Goal: Transaction & Acquisition: Purchase product/service

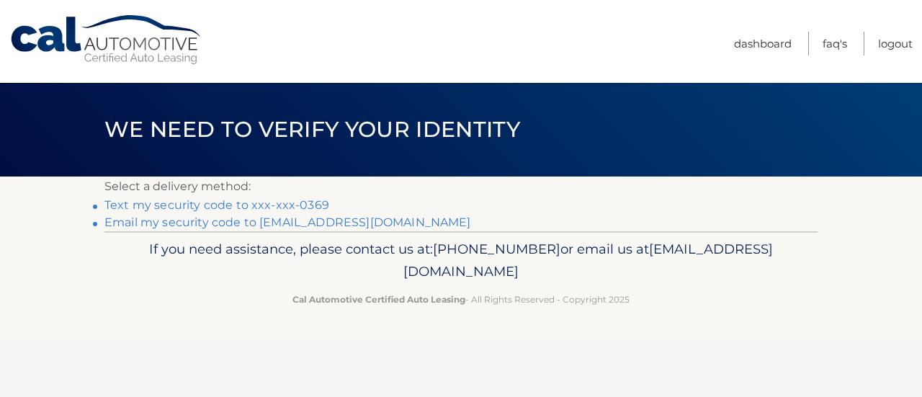
click at [236, 205] on link "Text my security code to xxx-xxx-0369" at bounding box center [216, 205] width 225 height 14
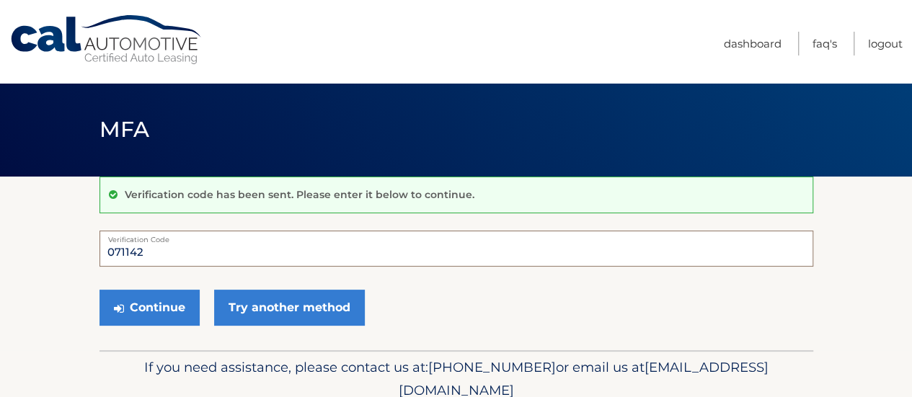
type input "071142"
click at [99, 290] on button "Continue" at bounding box center [149, 308] width 100 height 36
click at [161, 292] on button "Continue" at bounding box center [149, 308] width 100 height 36
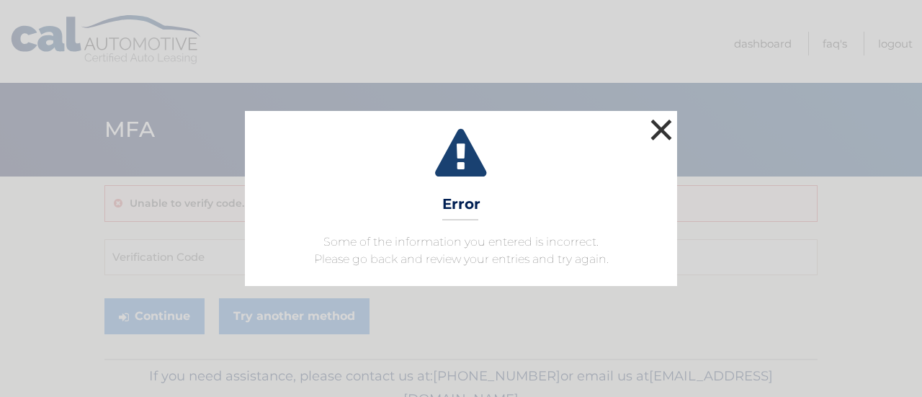
click at [657, 128] on button "×" at bounding box center [661, 129] width 29 height 29
click at [664, 130] on button "×" at bounding box center [661, 129] width 29 height 29
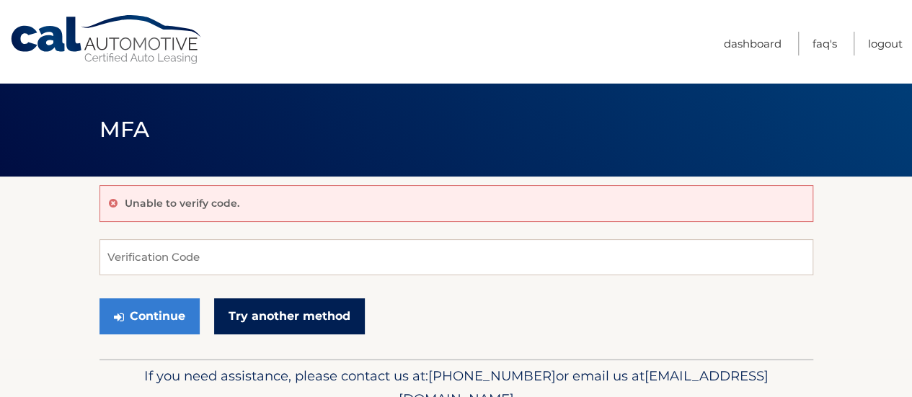
click at [306, 313] on link "Try another method" at bounding box center [289, 316] width 151 height 36
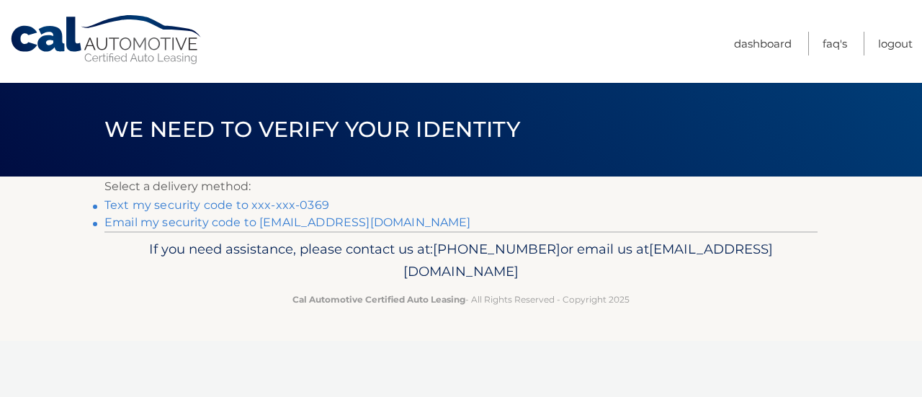
click at [187, 205] on link "Text my security code to xxx-xxx-0369" at bounding box center [216, 205] width 225 height 14
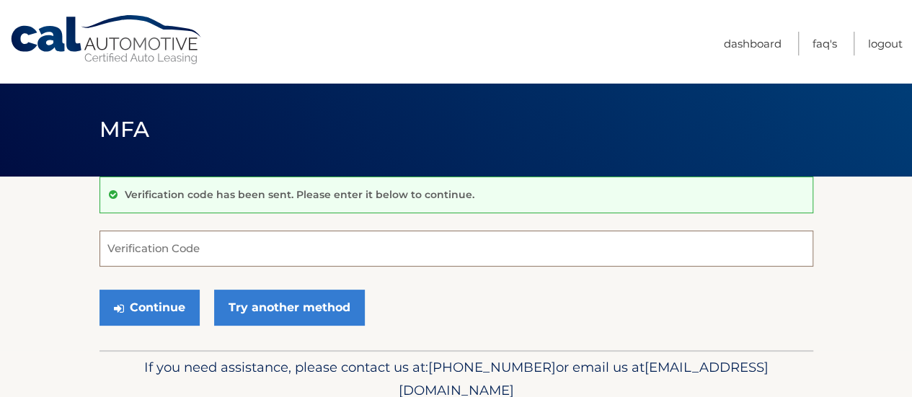
click at [156, 243] on input "Verification Code" at bounding box center [455, 249] width 713 height 36
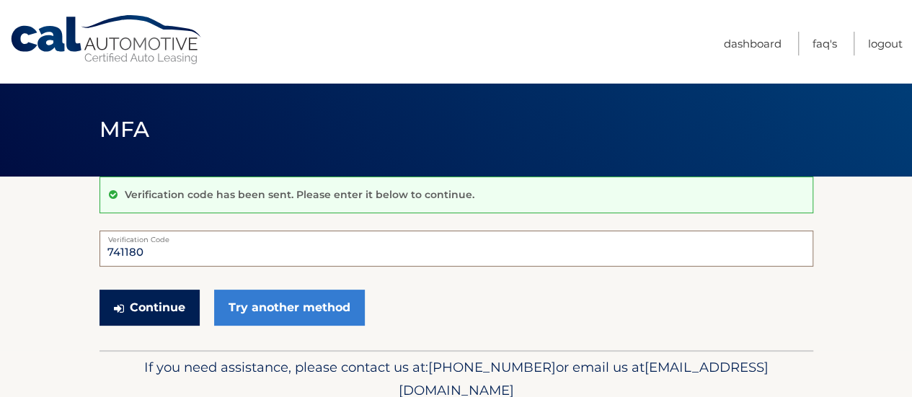
type input "741180"
click at [155, 306] on button "Continue" at bounding box center [149, 308] width 100 height 36
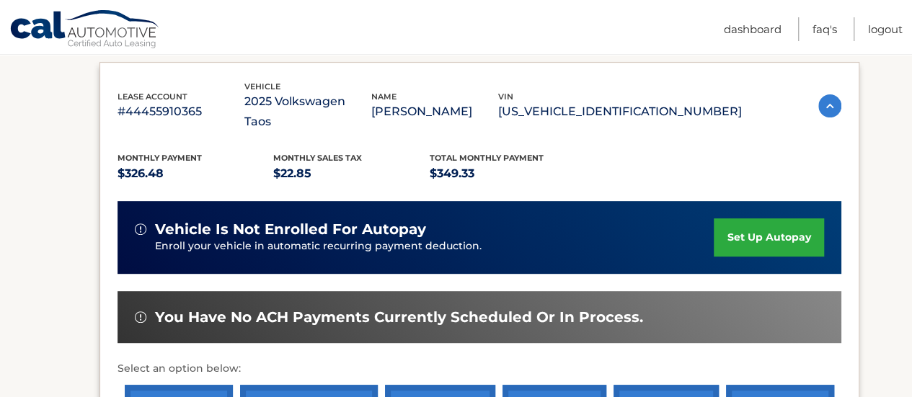
scroll to position [288, 0]
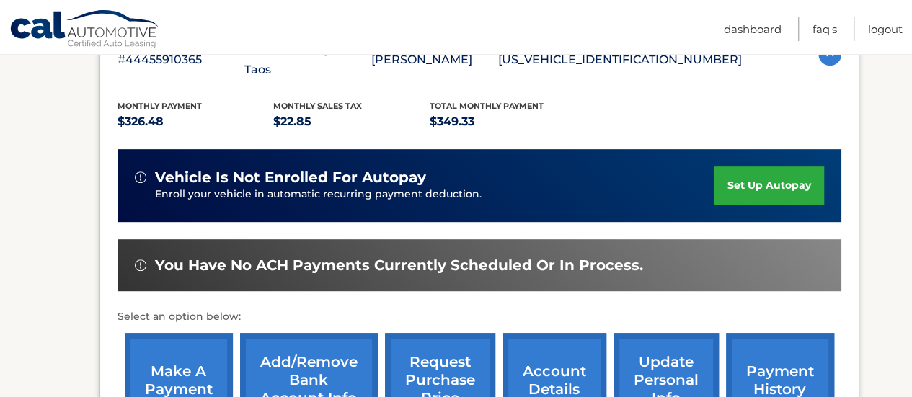
click at [202, 350] on link "make a payment" at bounding box center [179, 380] width 108 height 94
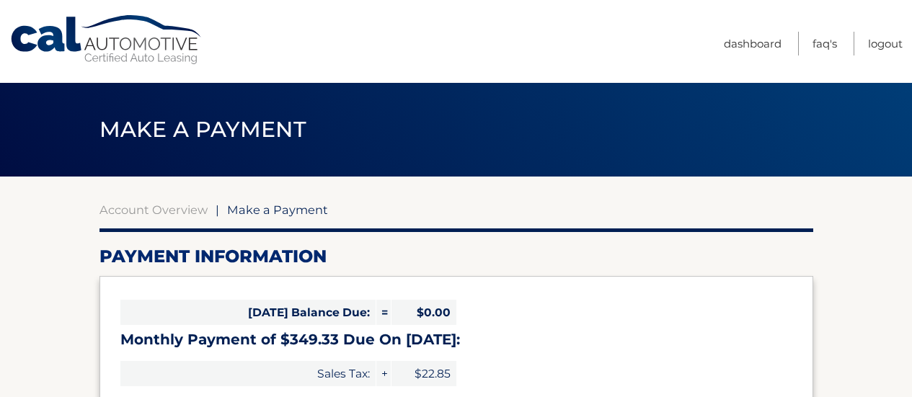
select select "MWQ3ZDUxOGItYjI4NS00MTY5LTk2ZWMtMTUxZDk1ZGYyYzRl"
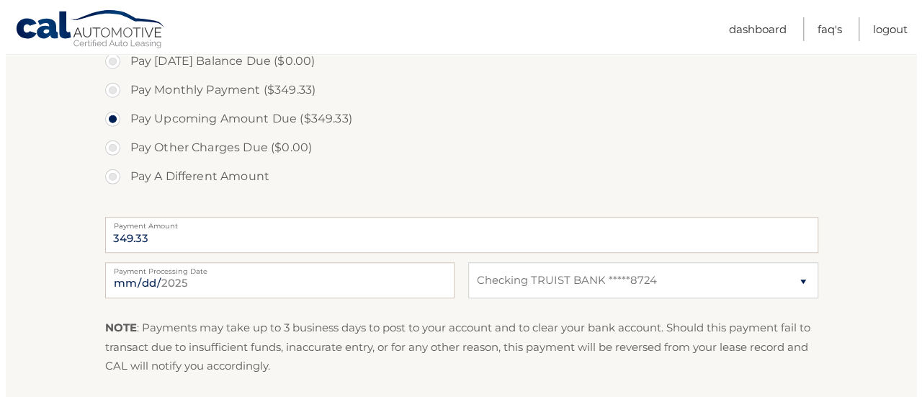
scroll to position [504, 0]
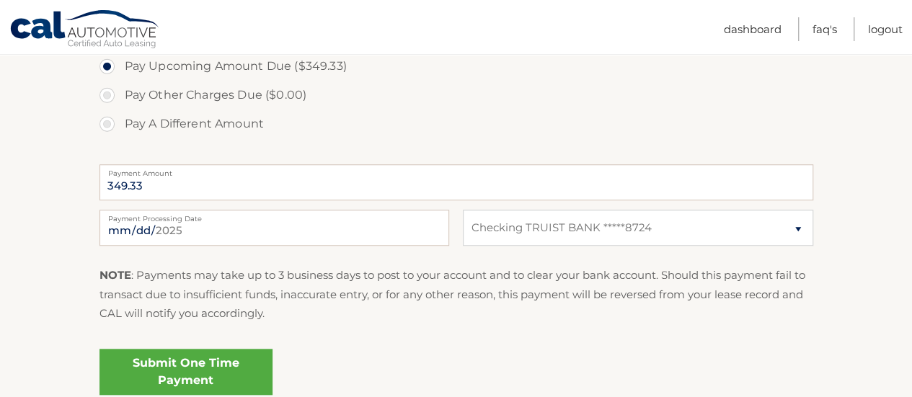
click at [182, 372] on link "Submit One Time Payment" at bounding box center [185, 372] width 173 height 46
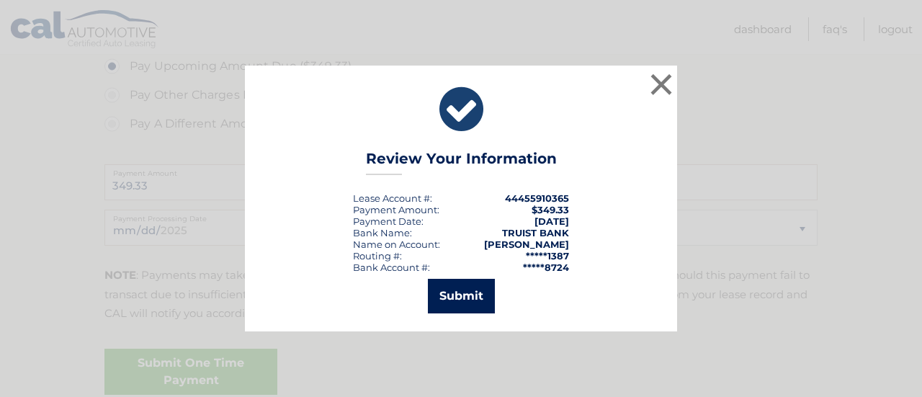
click at [458, 293] on button "Submit" at bounding box center [461, 296] width 67 height 35
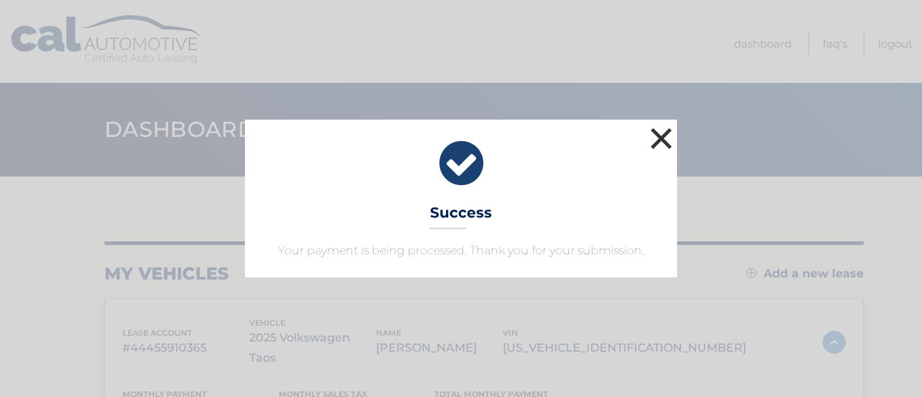
click at [655, 133] on button "×" at bounding box center [661, 138] width 29 height 29
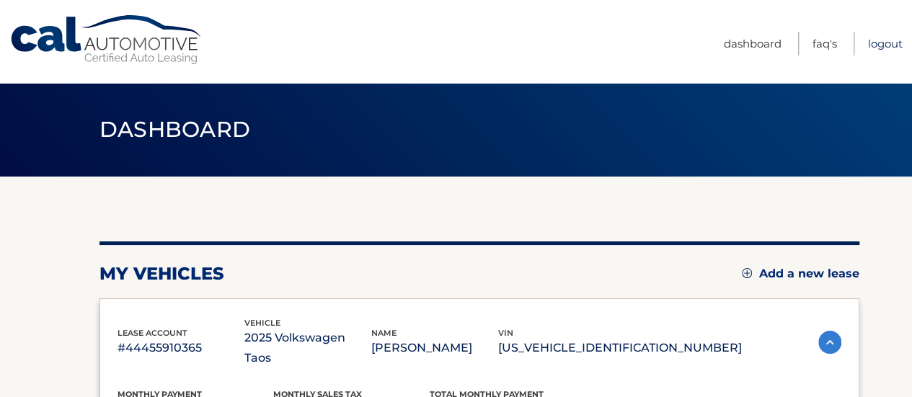
click at [887, 44] on link "Logout" at bounding box center [885, 44] width 35 height 24
